Goal: Task Accomplishment & Management: Use online tool/utility

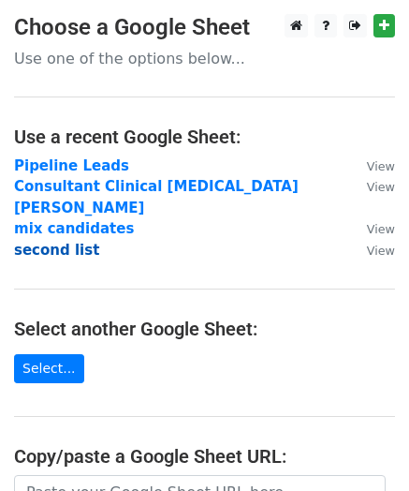
click at [65, 242] on strong "second list" at bounding box center [56, 250] width 85 height 17
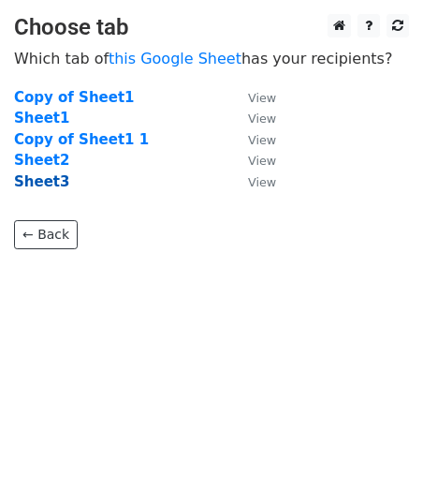
click at [40, 186] on strong "Sheet3" at bounding box center [41, 181] width 55 height 17
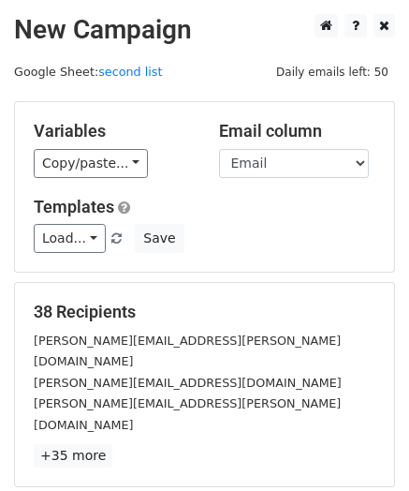
click at [173, 247] on div "Load... Intro email Save" at bounding box center [205, 238] width 370 height 29
click at [132, 78] on link "second list" at bounding box center [130, 72] width 64 height 14
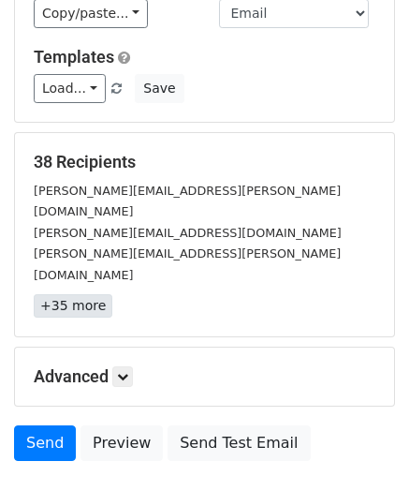
scroll to position [151, 0]
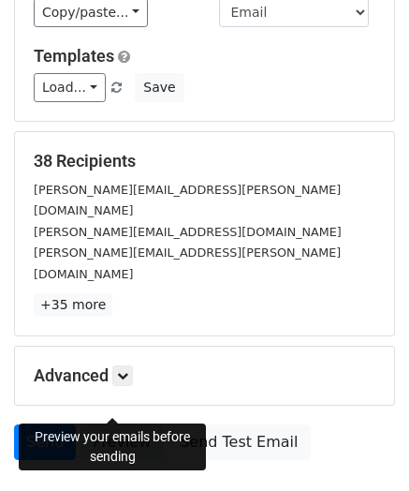
click at [118, 424] on link "Preview" at bounding box center [122, 442] width 82 height 36
click at [104, 424] on link "Preview" at bounding box center [122, 442] width 82 height 36
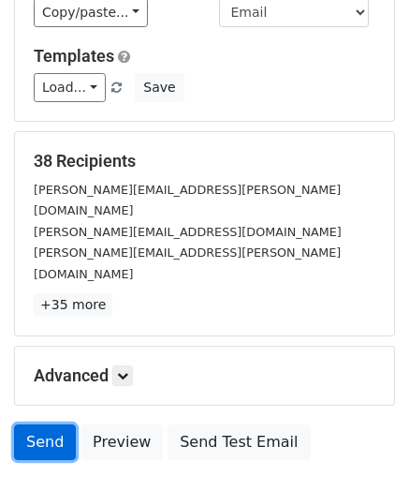
click at [40, 424] on link "Send" at bounding box center [45, 442] width 62 height 36
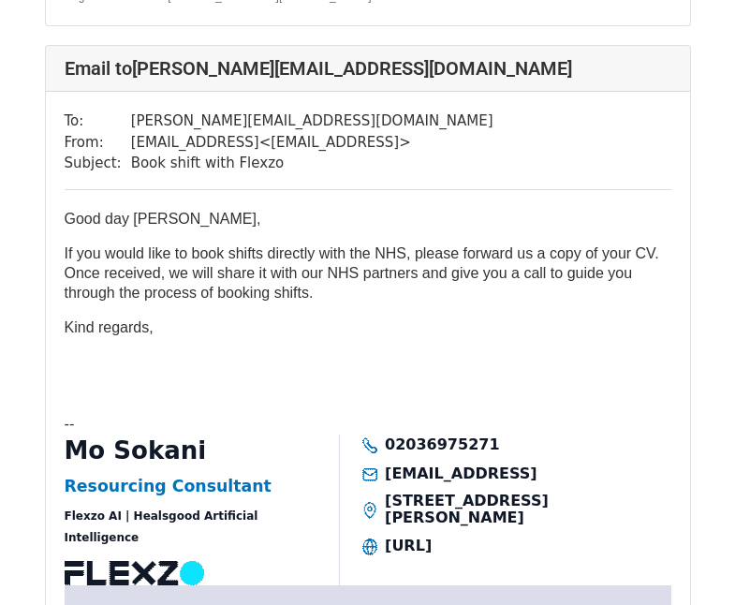
scroll to position [963, 0]
